Goal: Information Seeking & Learning: Learn about a topic

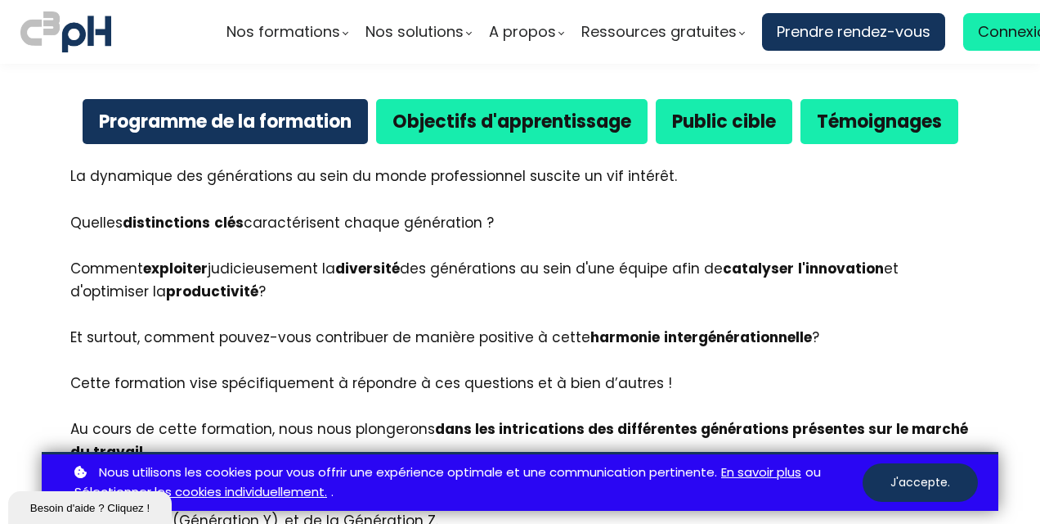
scroll to position [977, 0]
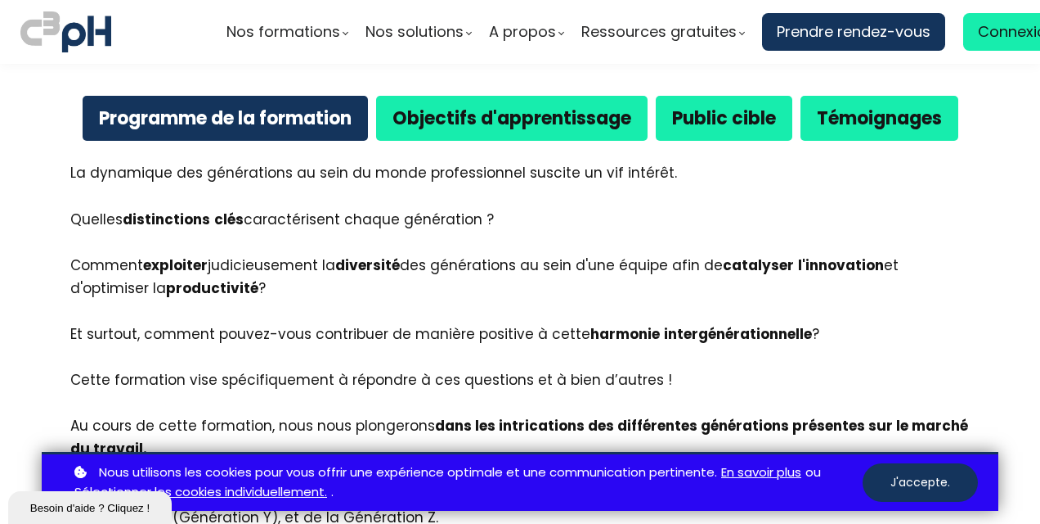
click at [712, 127] on b "Public cible" at bounding box center [724, 118] width 104 height 25
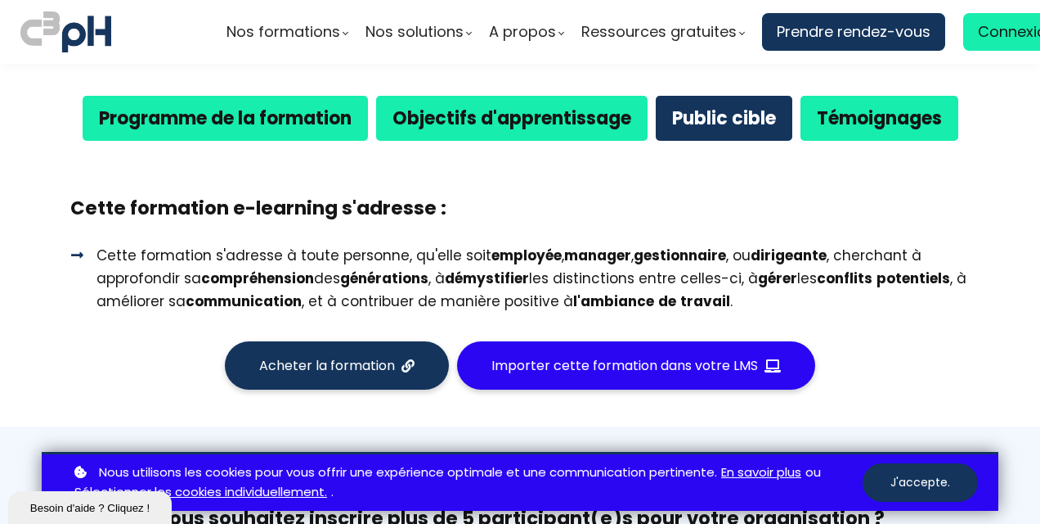
click at [864, 109] on b "Témoignages" at bounding box center [879, 118] width 125 height 25
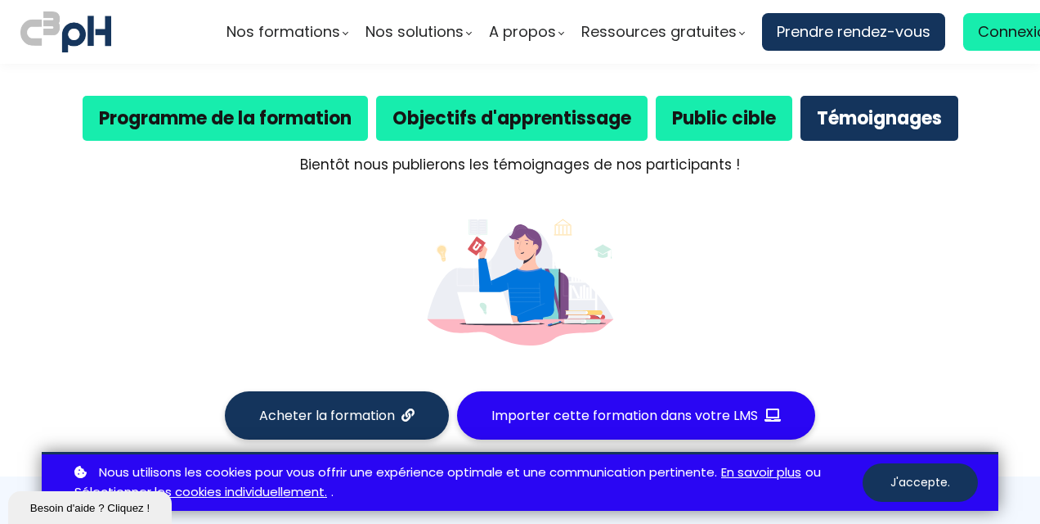
click at [681, 119] on b "Public cible" at bounding box center [724, 118] width 104 height 25
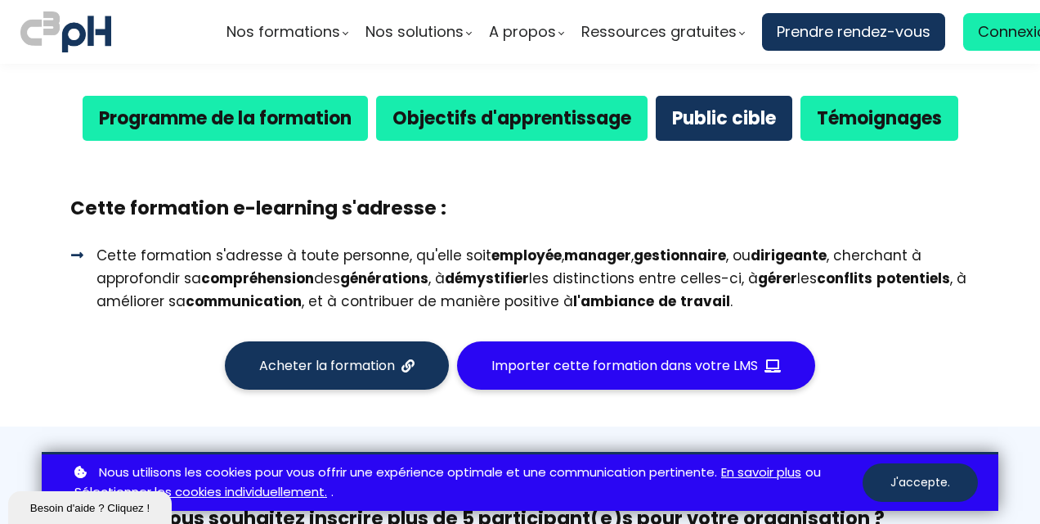
click at [811, 127] on div "Témoignages" at bounding box center [880, 118] width 158 height 45
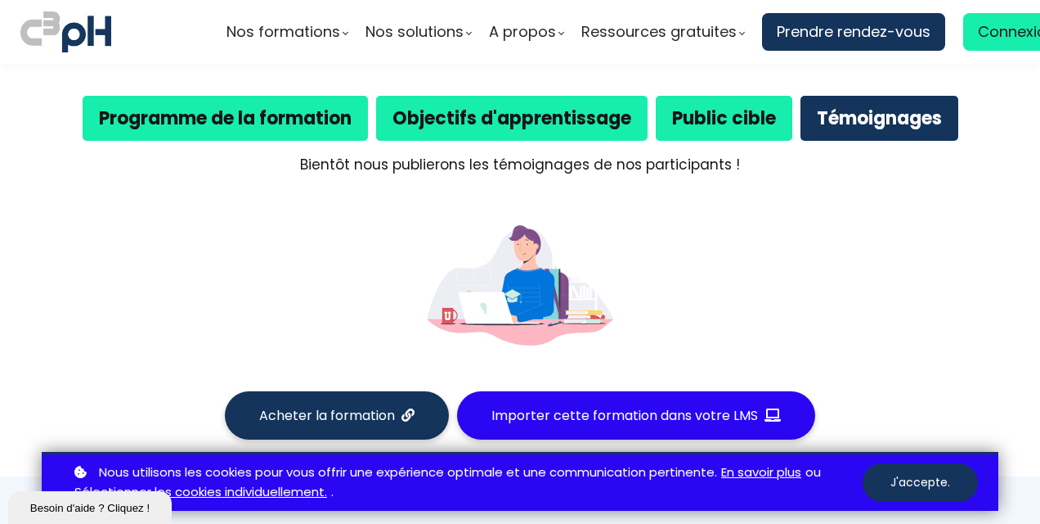
click at [617, 126] on b "Objectifs d'apprentissage" at bounding box center [512, 118] width 239 height 25
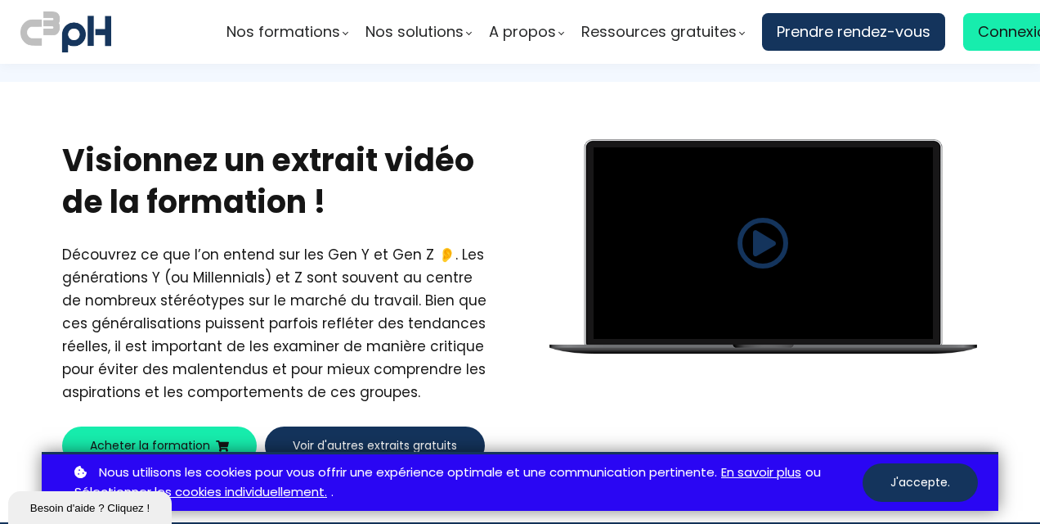
scroll to position [3015, 0]
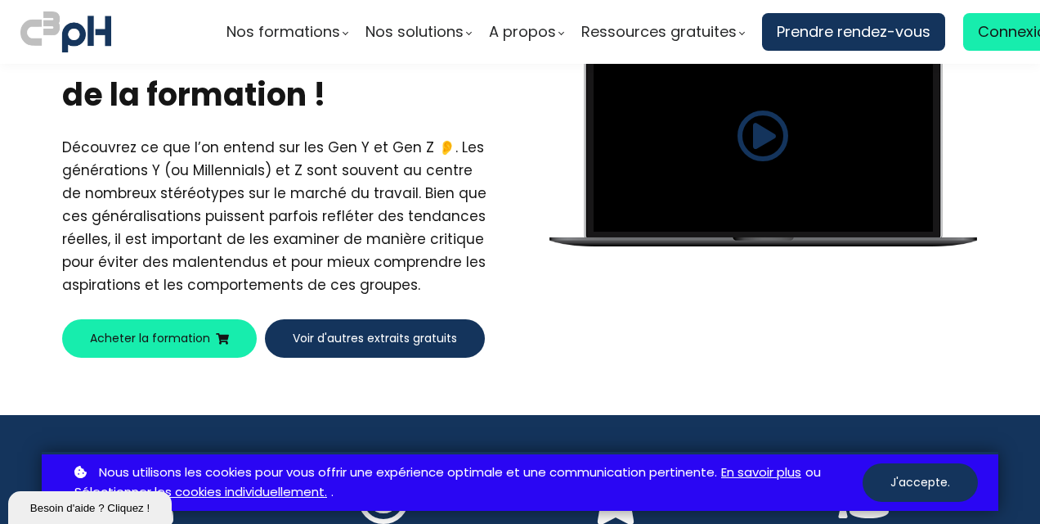
click at [371, 321] on button "Voir d'autres extraits gratuits" at bounding box center [375, 338] width 220 height 38
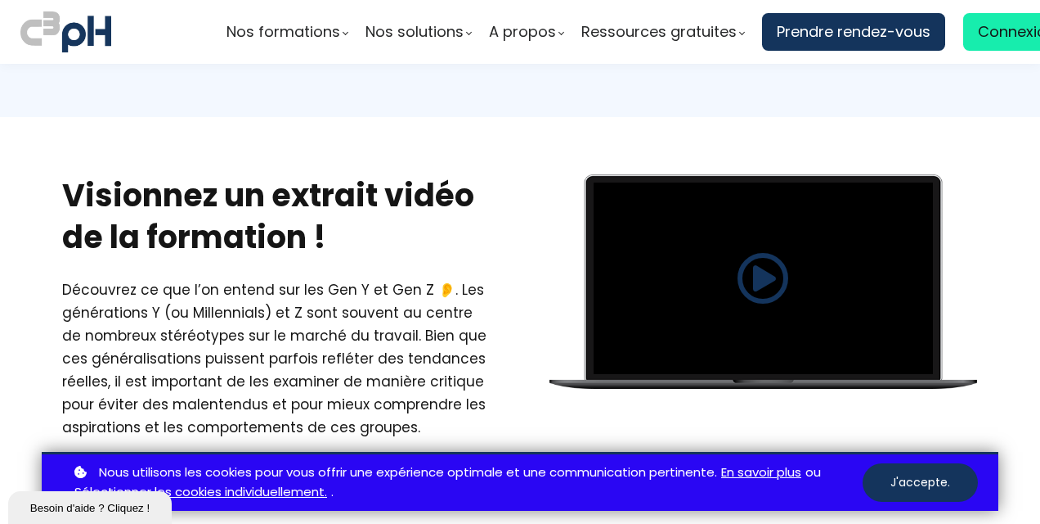
scroll to position [2853, 0]
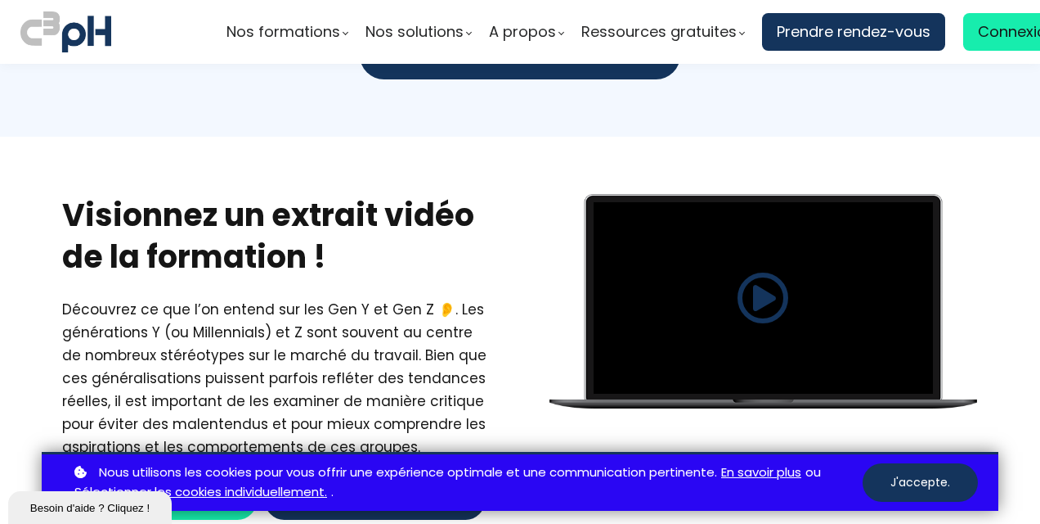
click at [226, 194] on h2 "Visionnez un extrait vidéo de la formation !" at bounding box center [277, 236] width 430 height 84
click at [741, 237] on div at bounding box center [763, 297] width 339 height 191
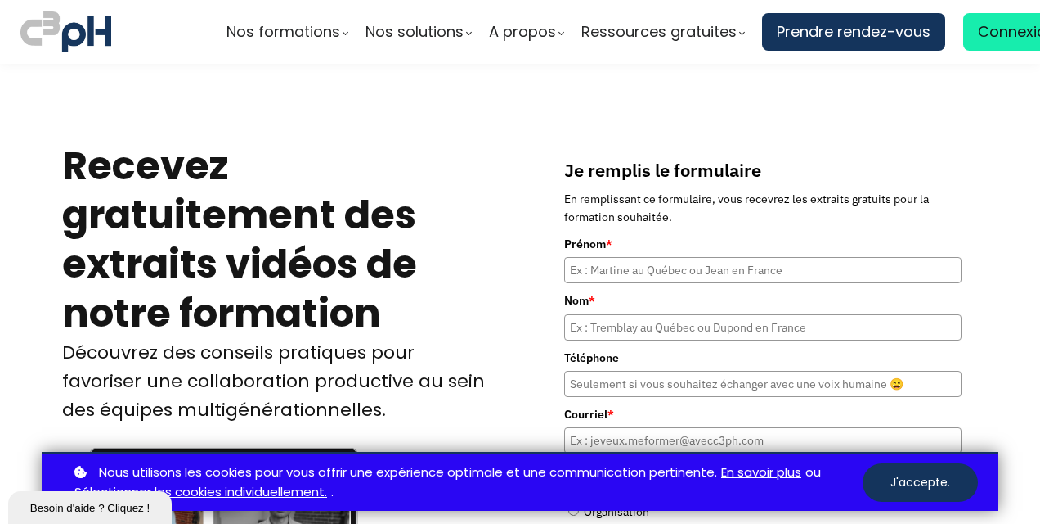
scroll to position [202, 0]
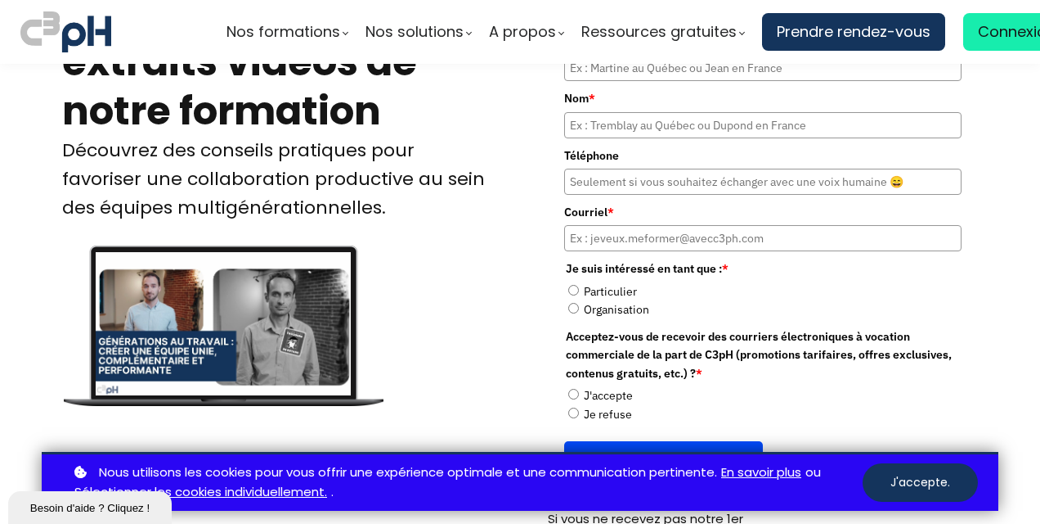
click at [197, 312] on div at bounding box center [223, 323] width 254 height 143
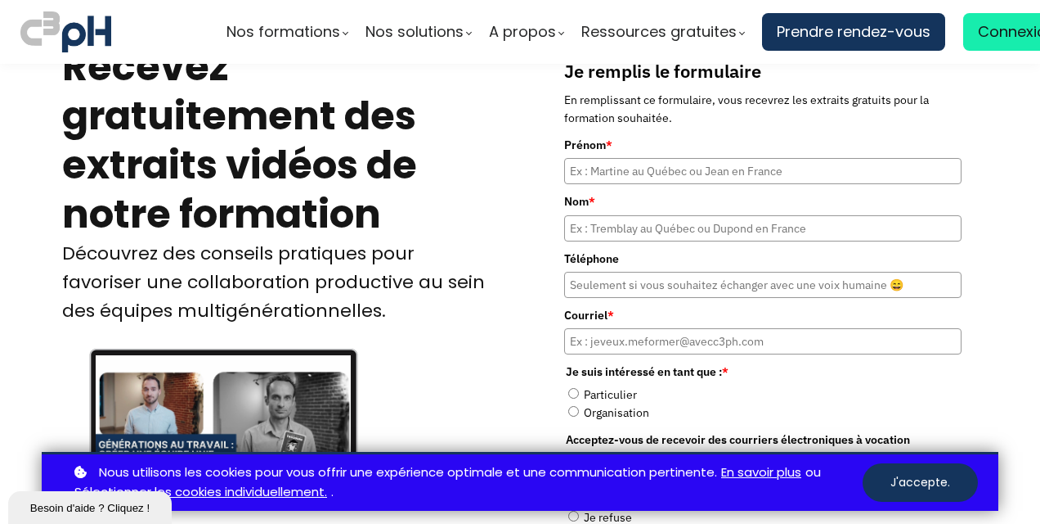
scroll to position [100, 0]
